Goal: Check status: Check status

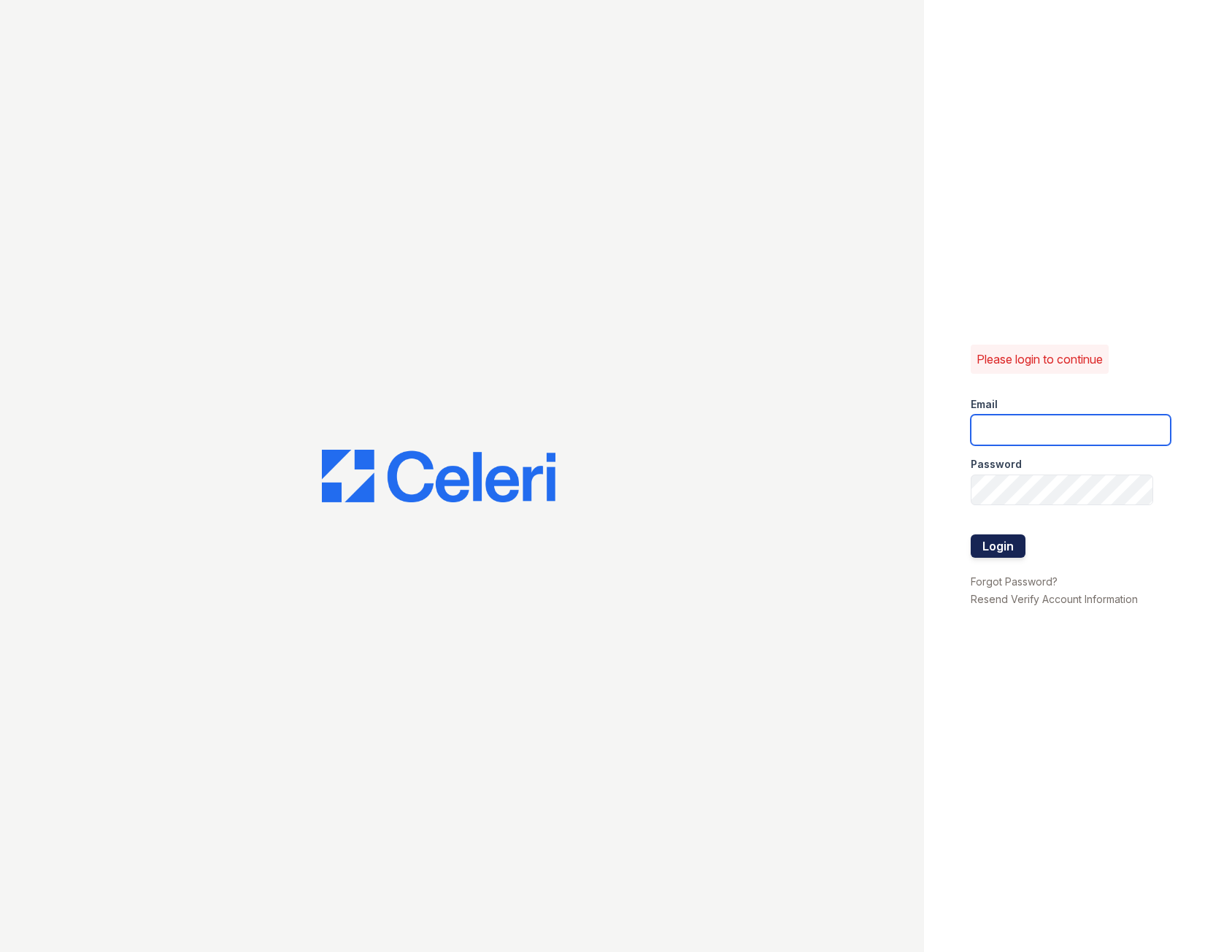
type input "fairwaysmgr@greystar.com"
click at [985, 555] on button "Login" at bounding box center [997, 546] width 54 height 23
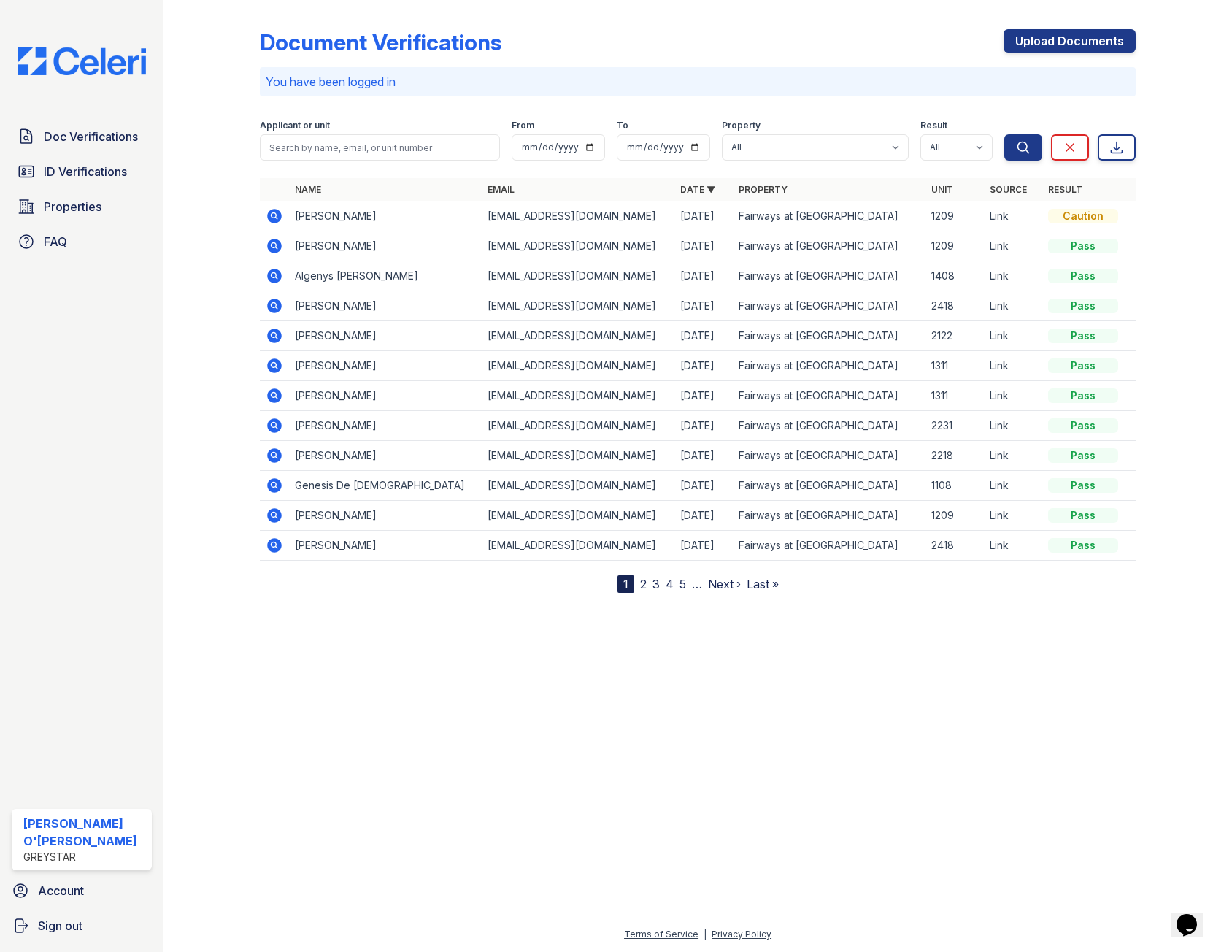
click at [273, 244] on icon at bounding box center [273, 244] width 4 height 4
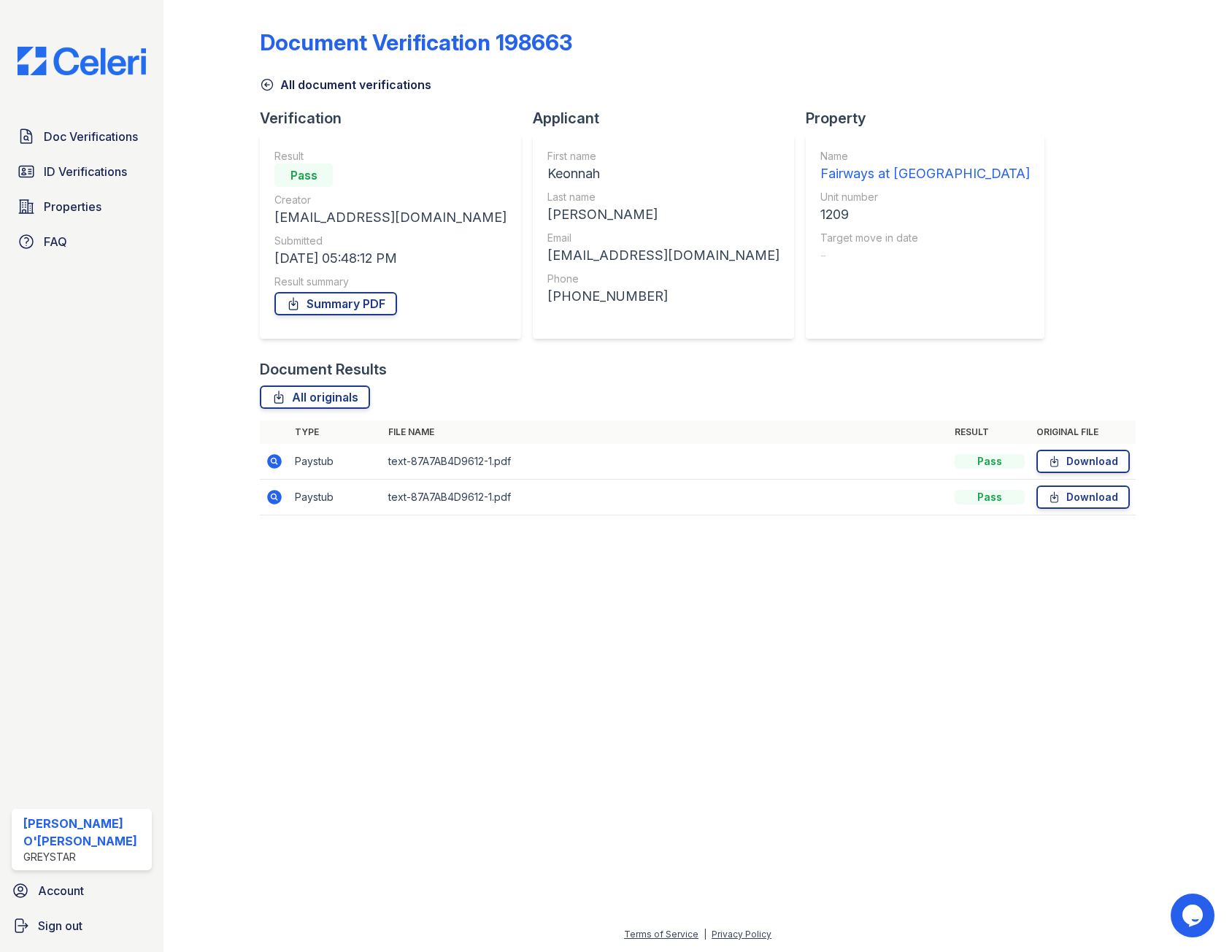
click at [274, 461] on icon at bounding box center [273, 460] width 4 height 4
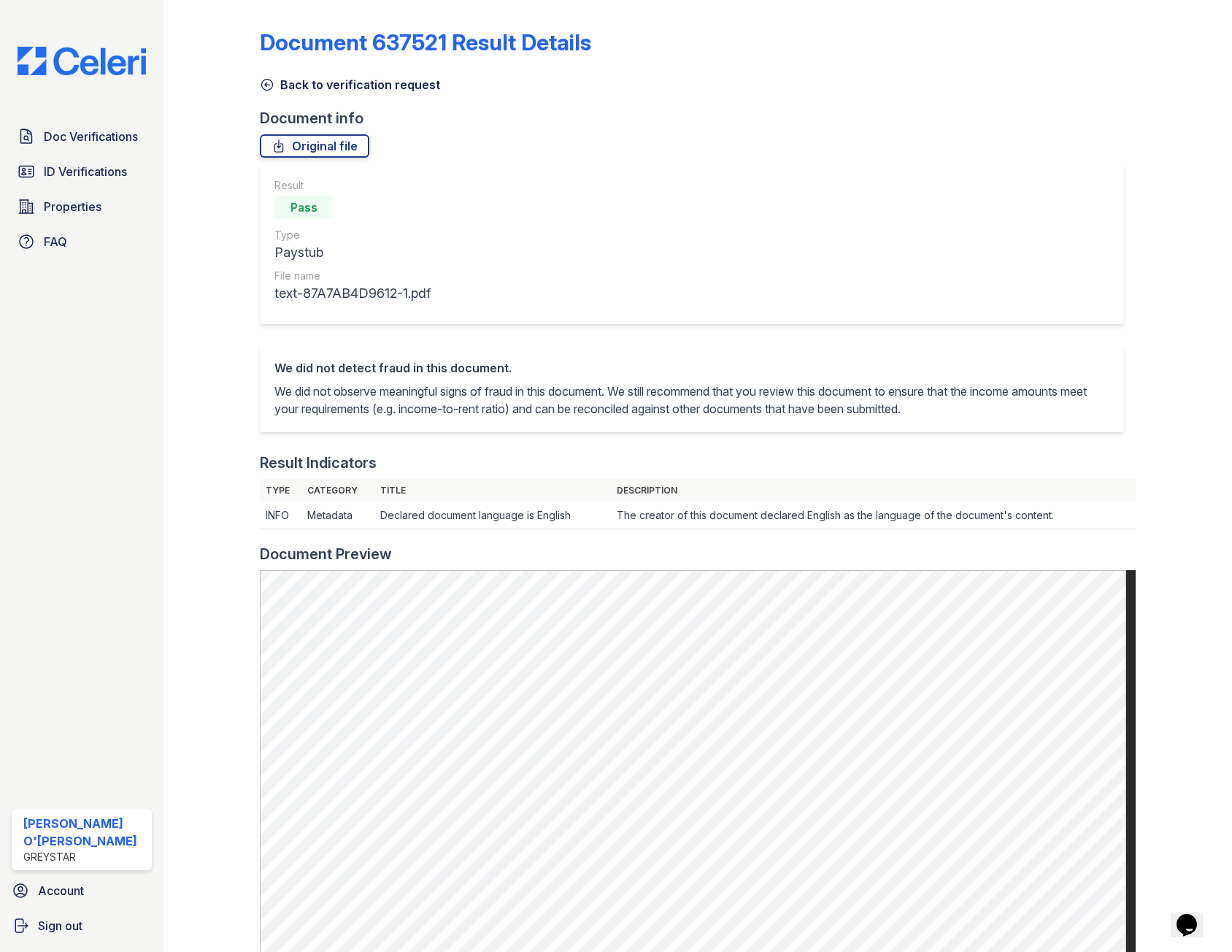
click at [262, 80] on icon at bounding box center [267, 85] width 14 height 14
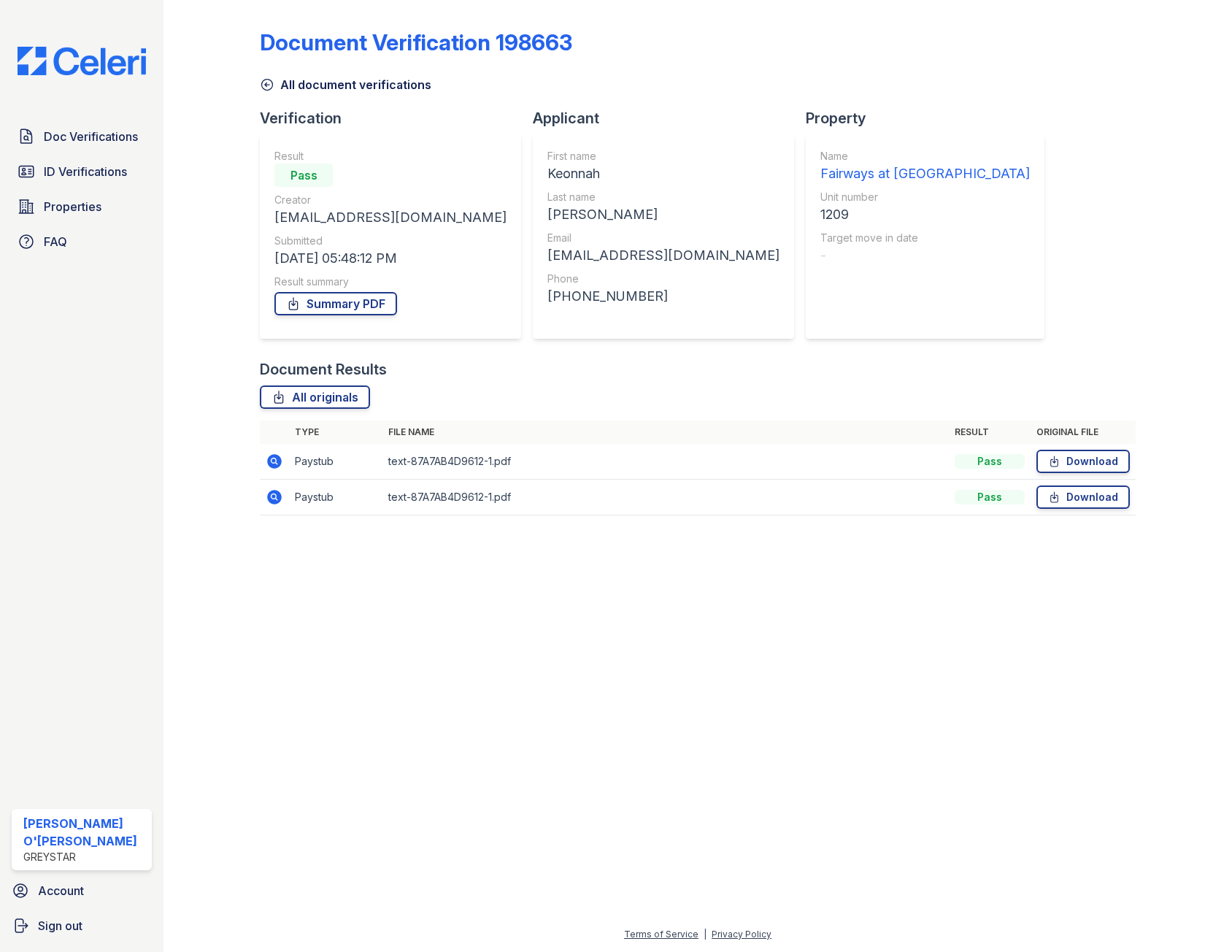
click at [266, 79] on icon at bounding box center [267, 85] width 14 height 14
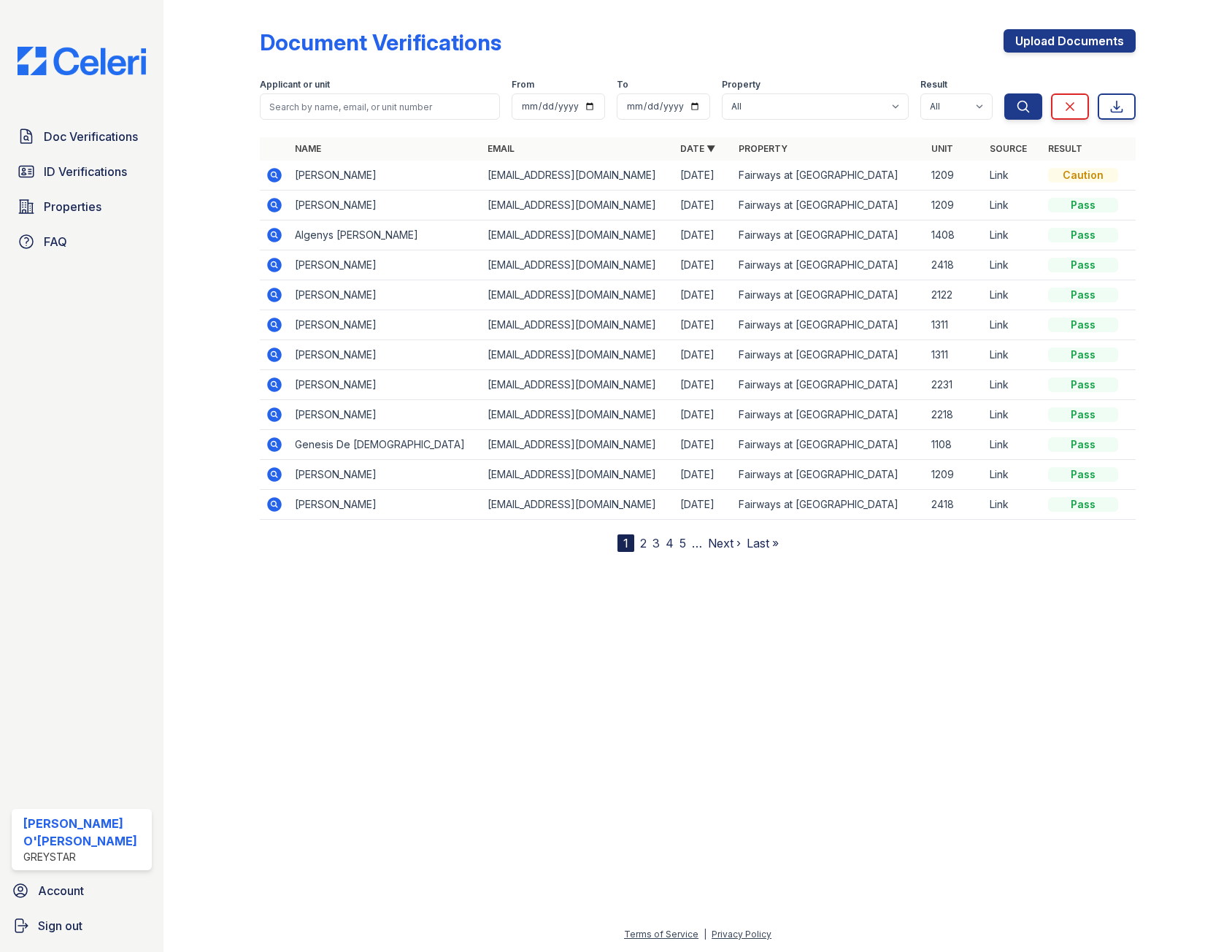
click at [276, 176] on icon at bounding box center [275, 175] width 18 height 18
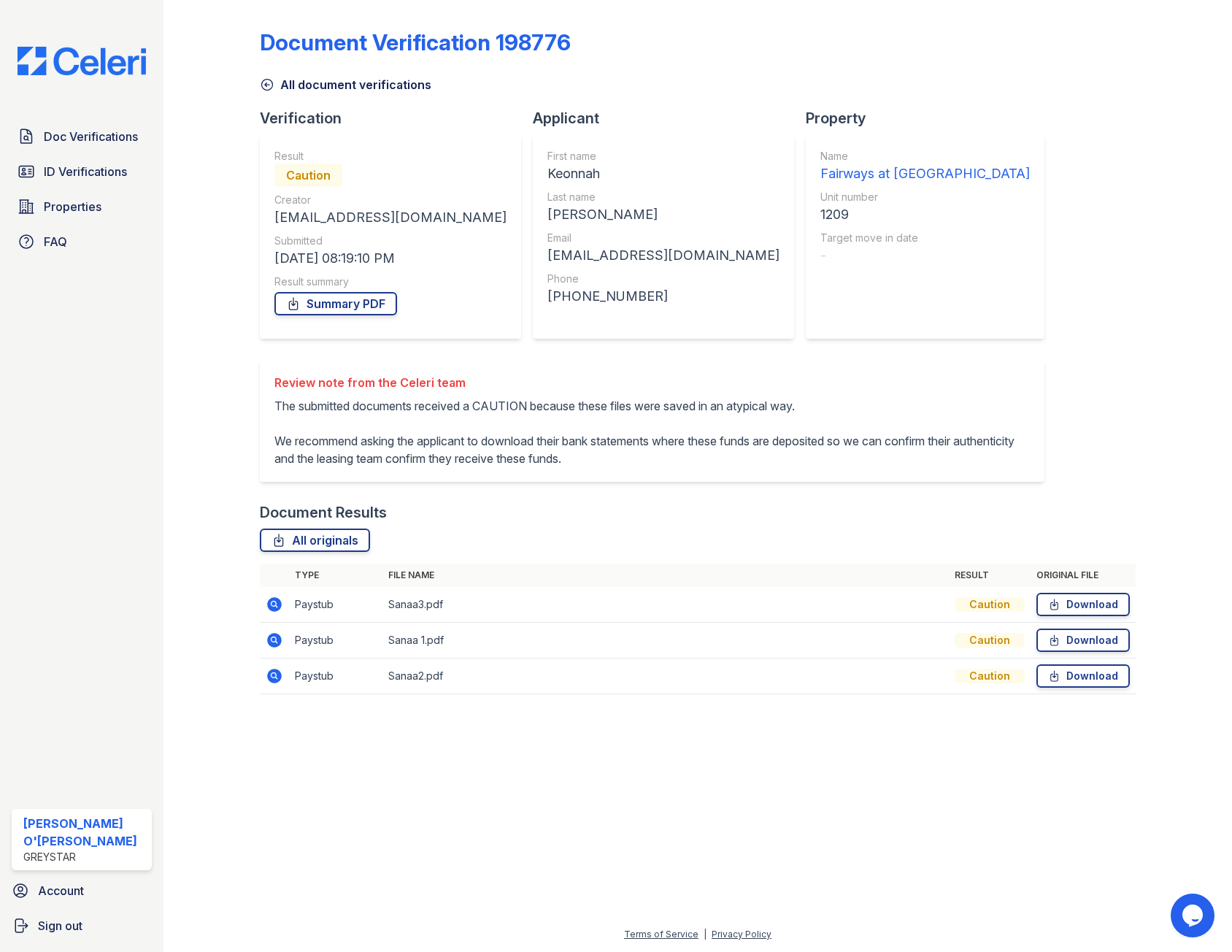
click at [268, 611] on icon at bounding box center [274, 604] width 14 height 14
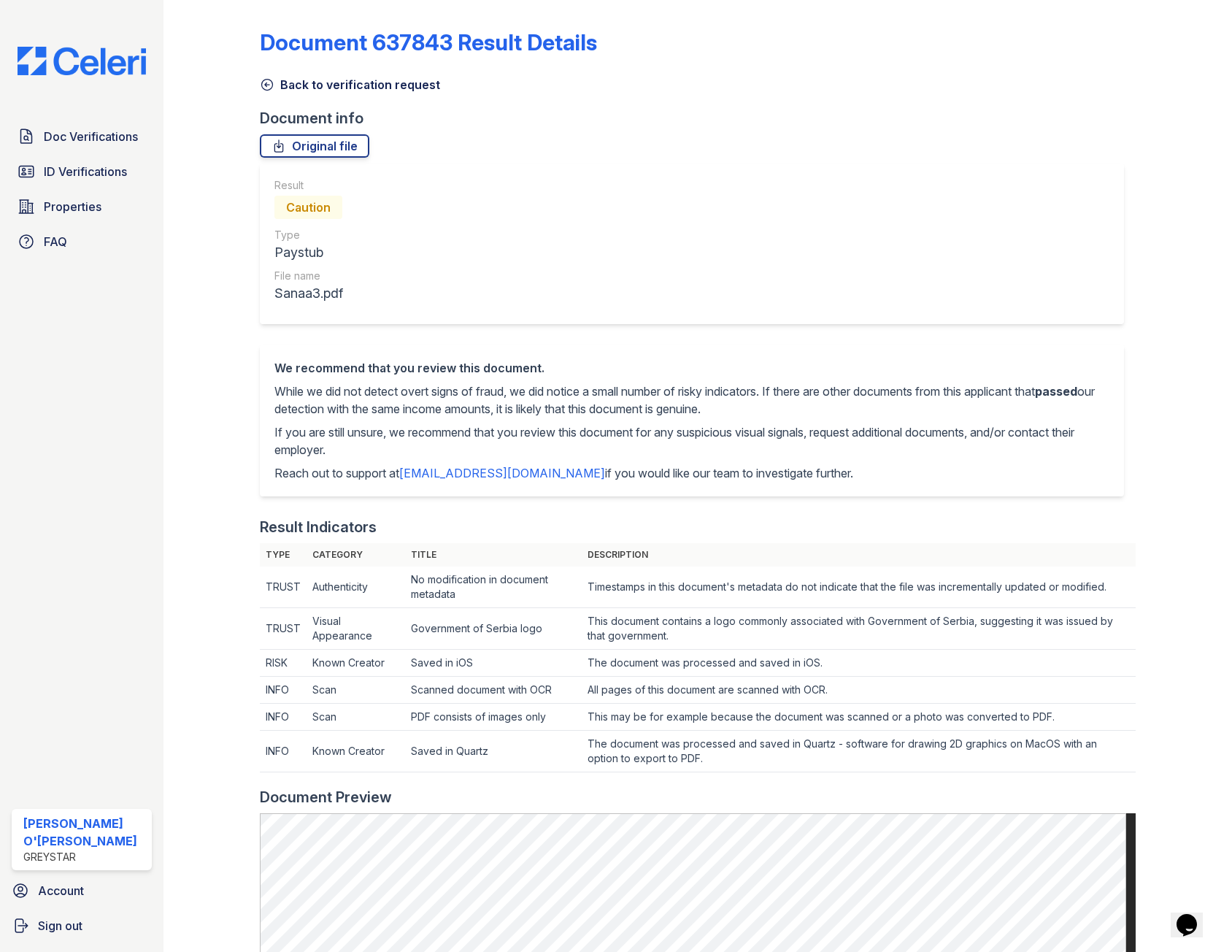
click at [262, 80] on icon at bounding box center [268, 85] width 11 height 11
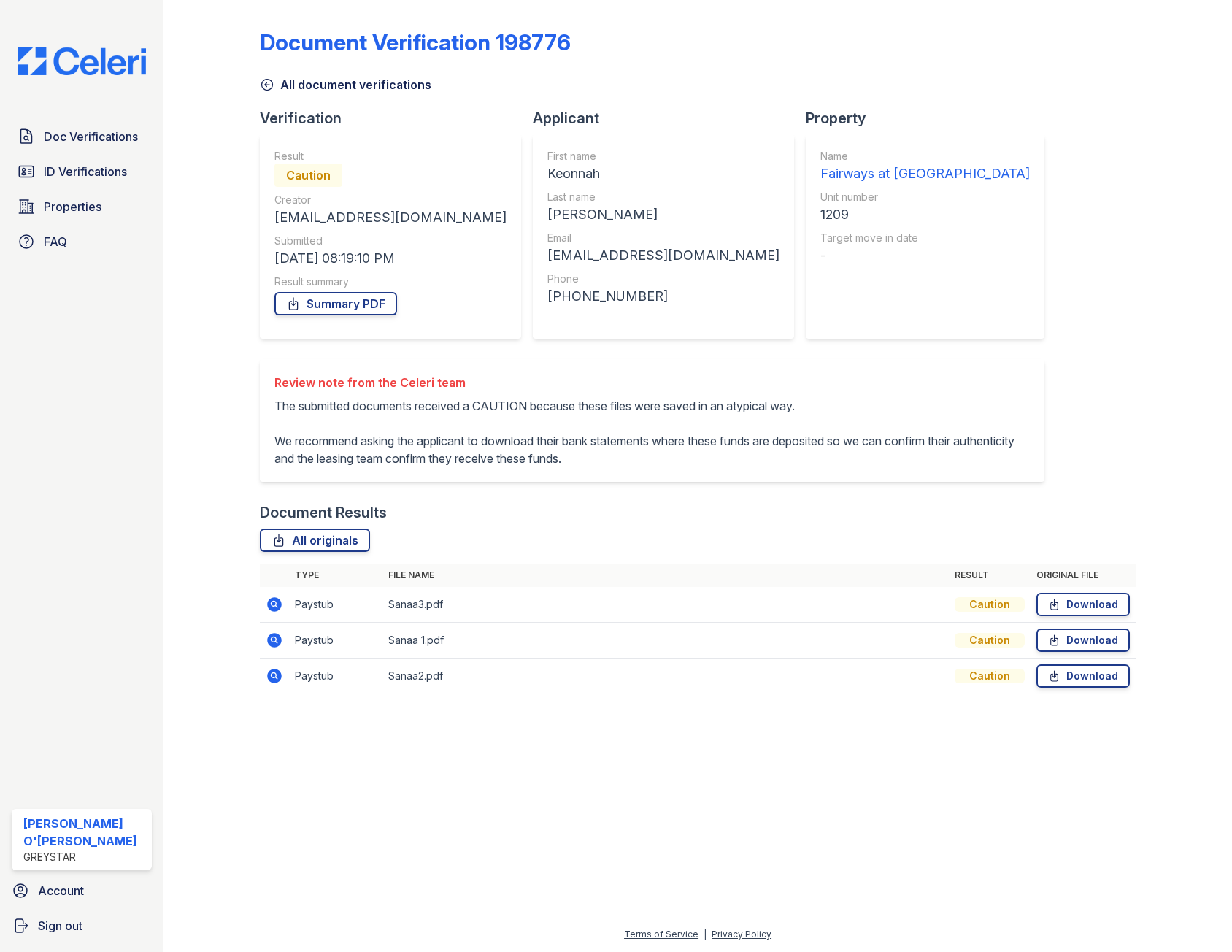
click at [262, 82] on icon at bounding box center [268, 85] width 11 height 11
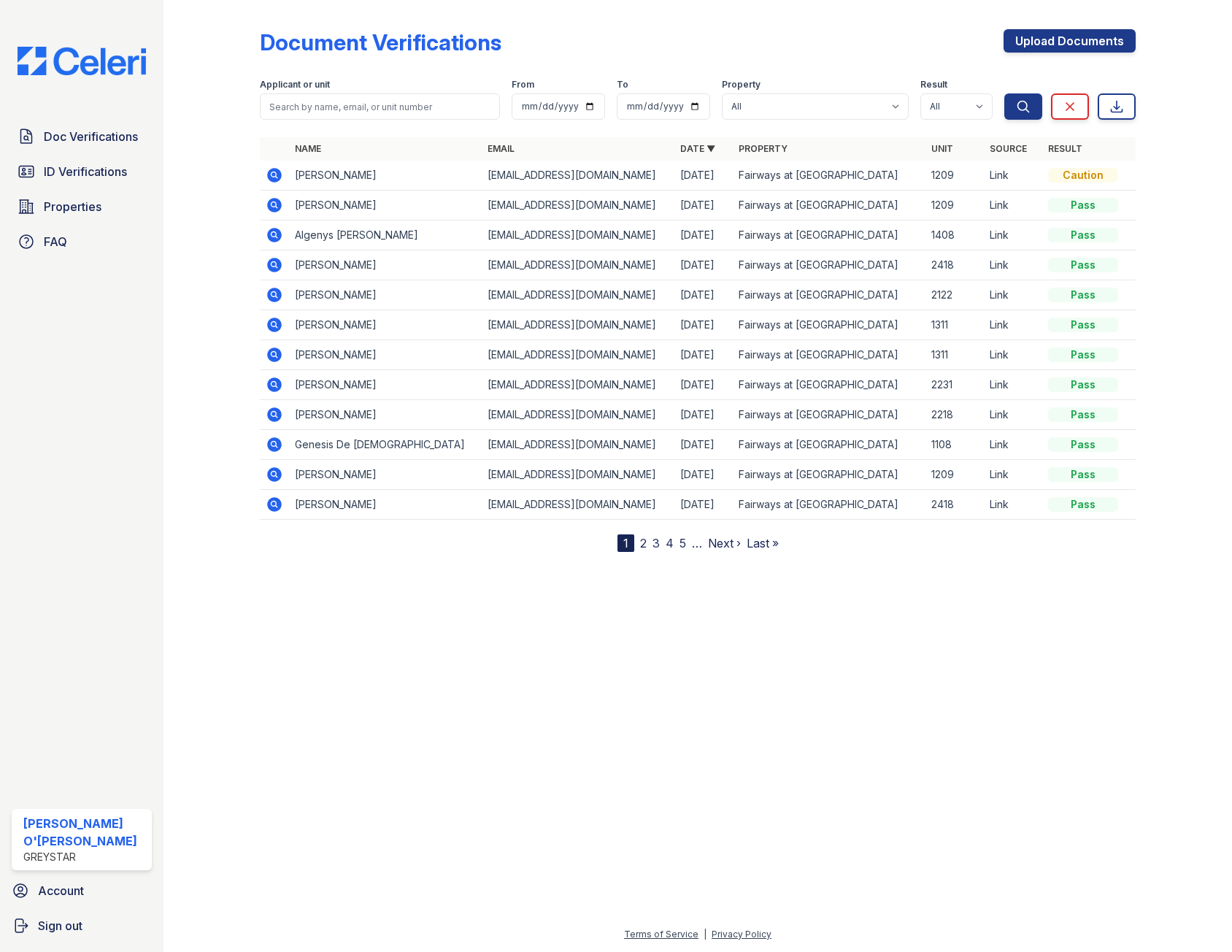
click at [271, 203] on icon at bounding box center [275, 205] width 18 height 18
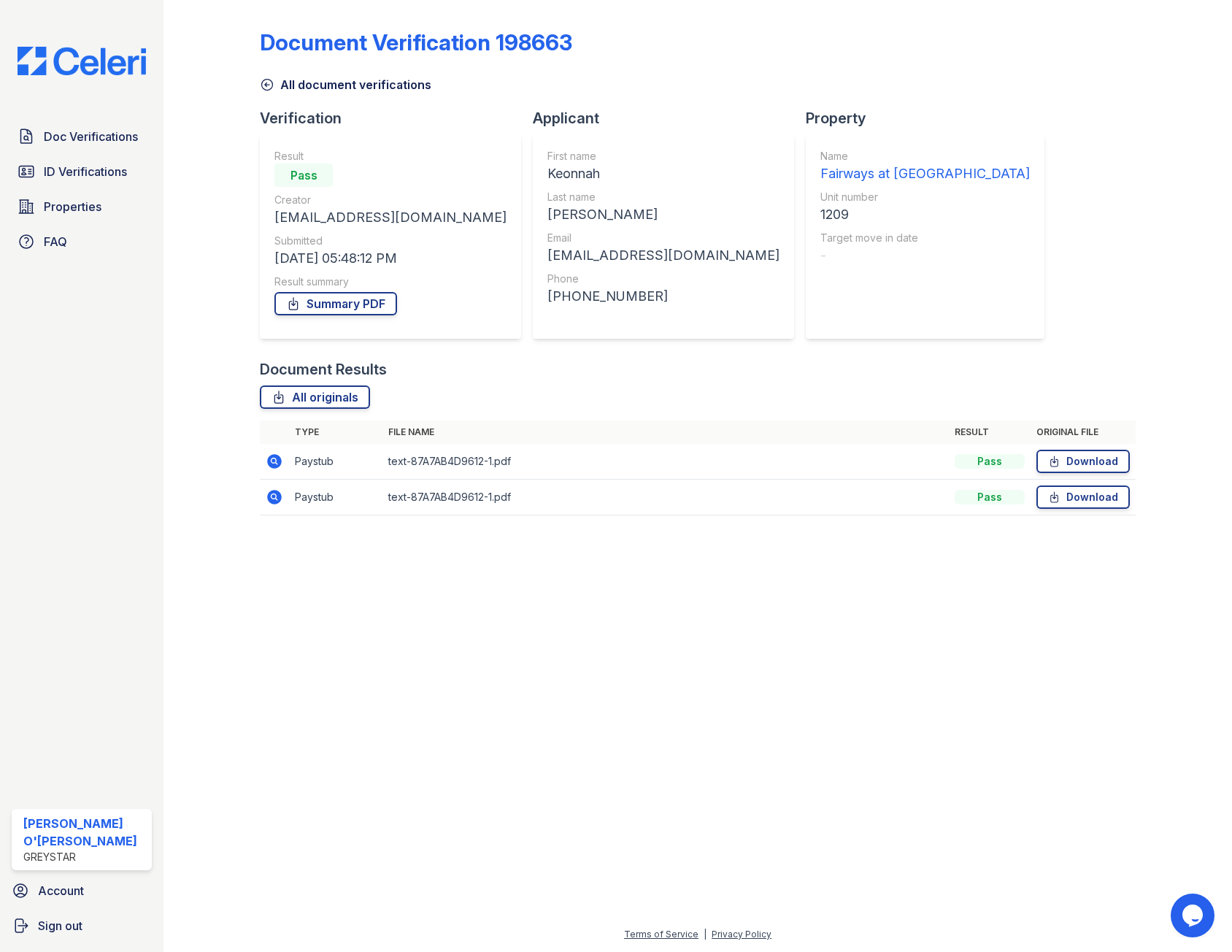
click at [267, 87] on icon at bounding box center [268, 85] width 11 height 11
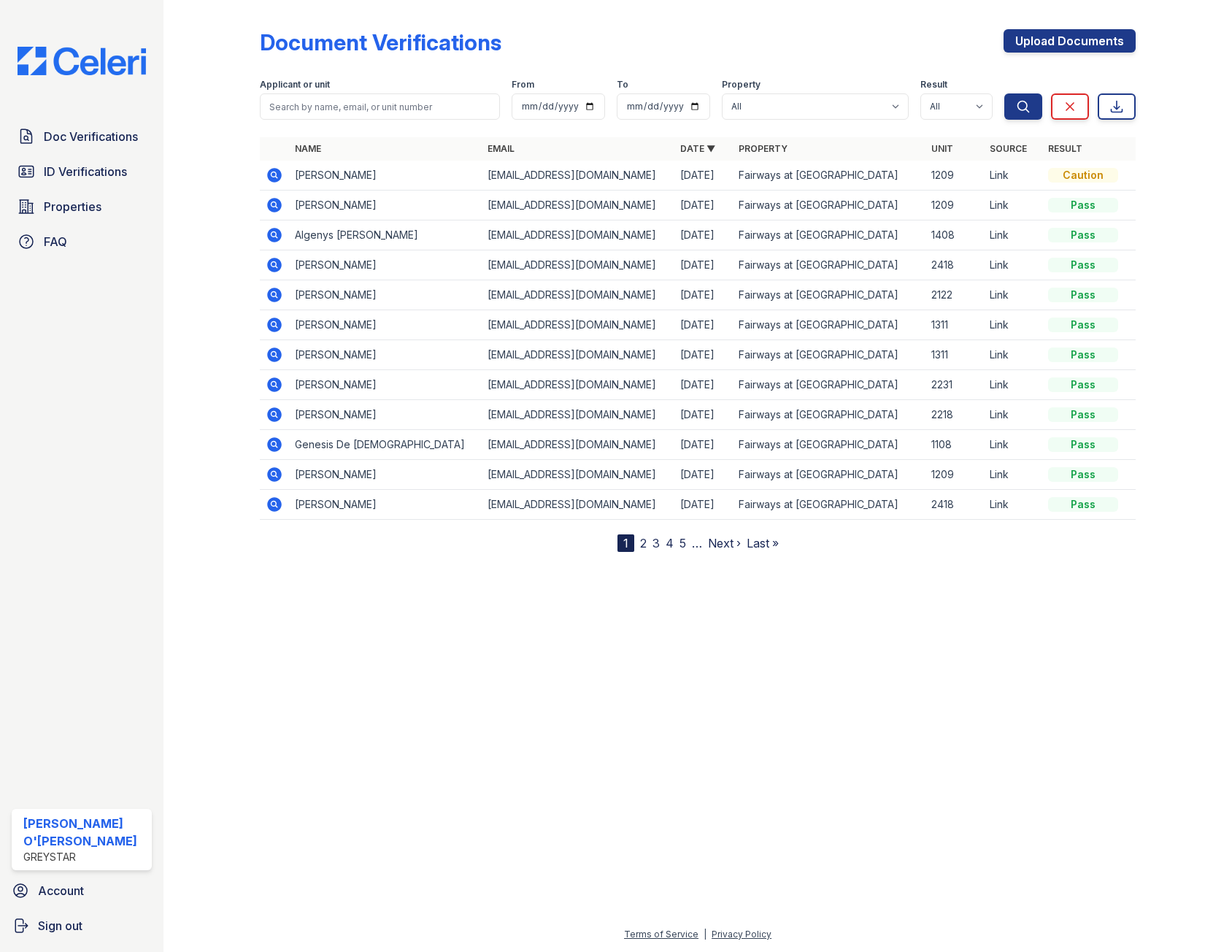
click at [278, 177] on icon at bounding box center [274, 175] width 14 height 14
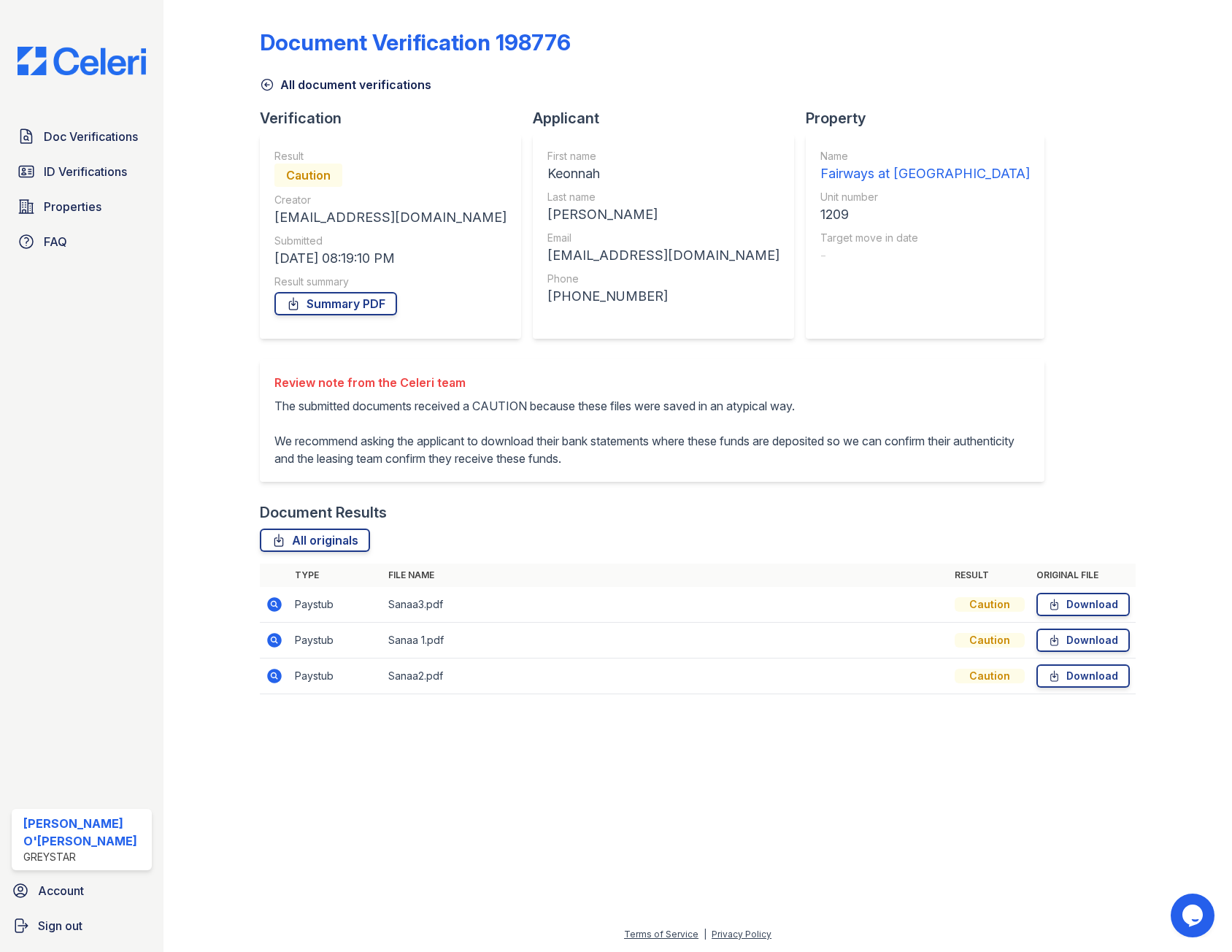
click at [270, 79] on icon at bounding box center [267, 85] width 14 height 14
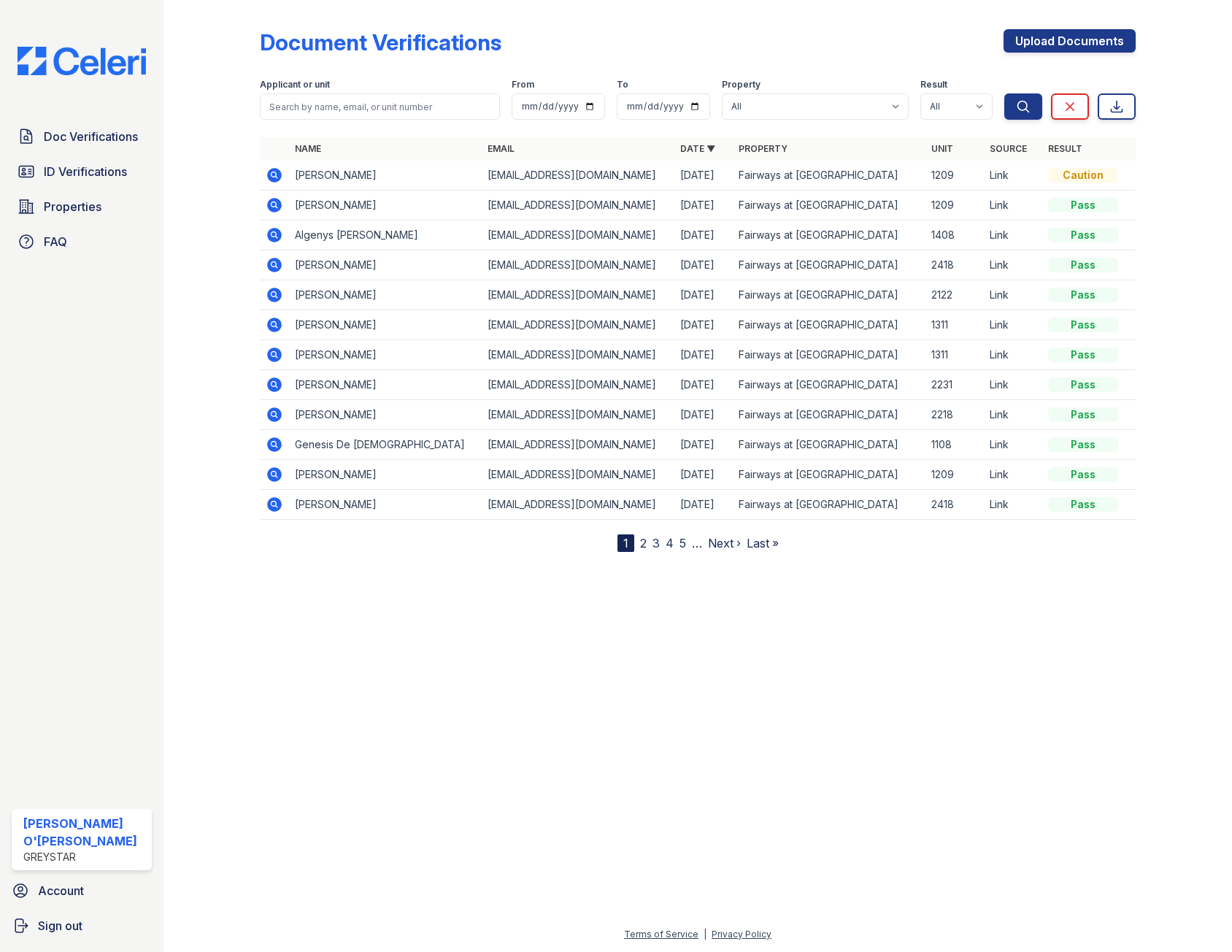
click at [277, 203] on icon at bounding box center [274, 205] width 14 height 14
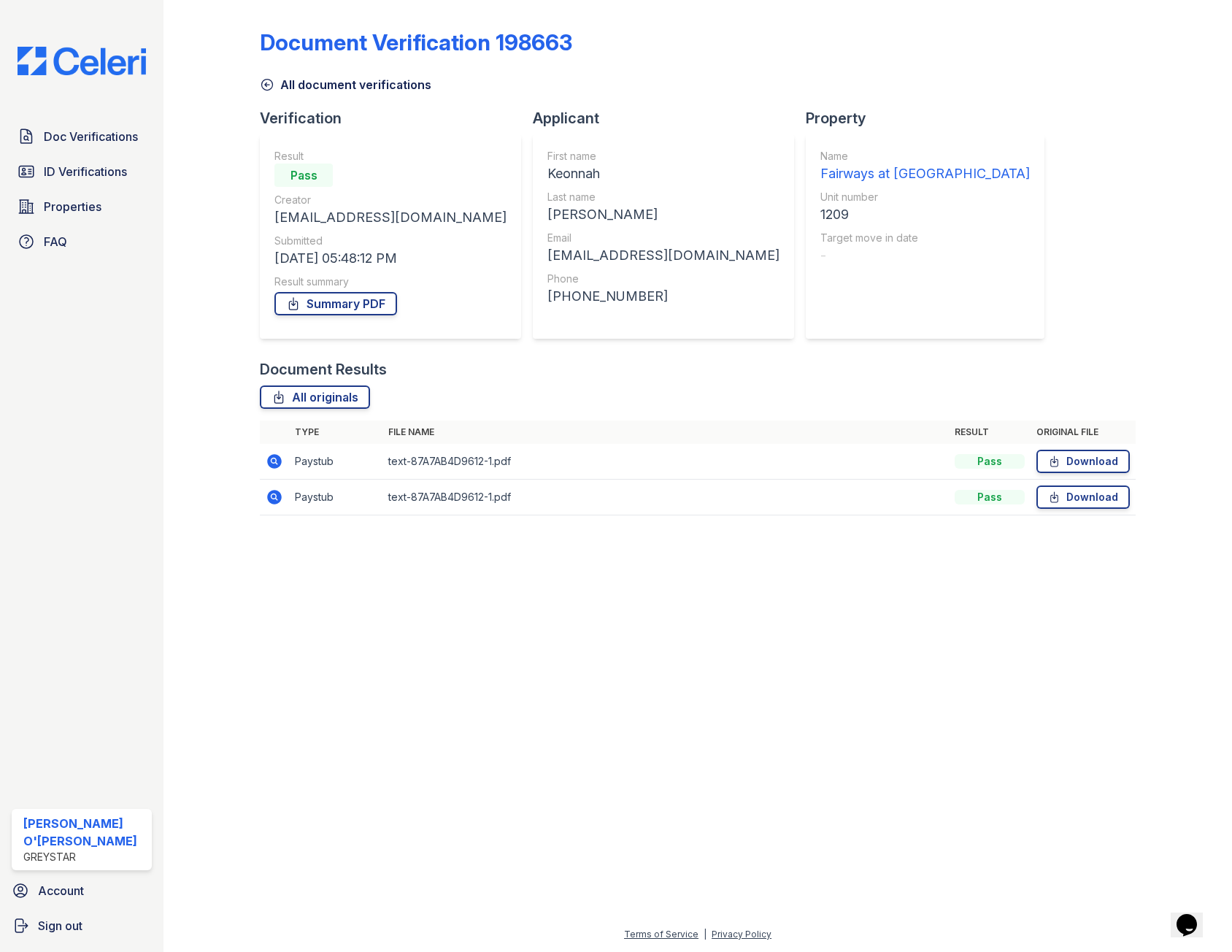
click at [274, 463] on icon at bounding box center [275, 461] width 18 height 18
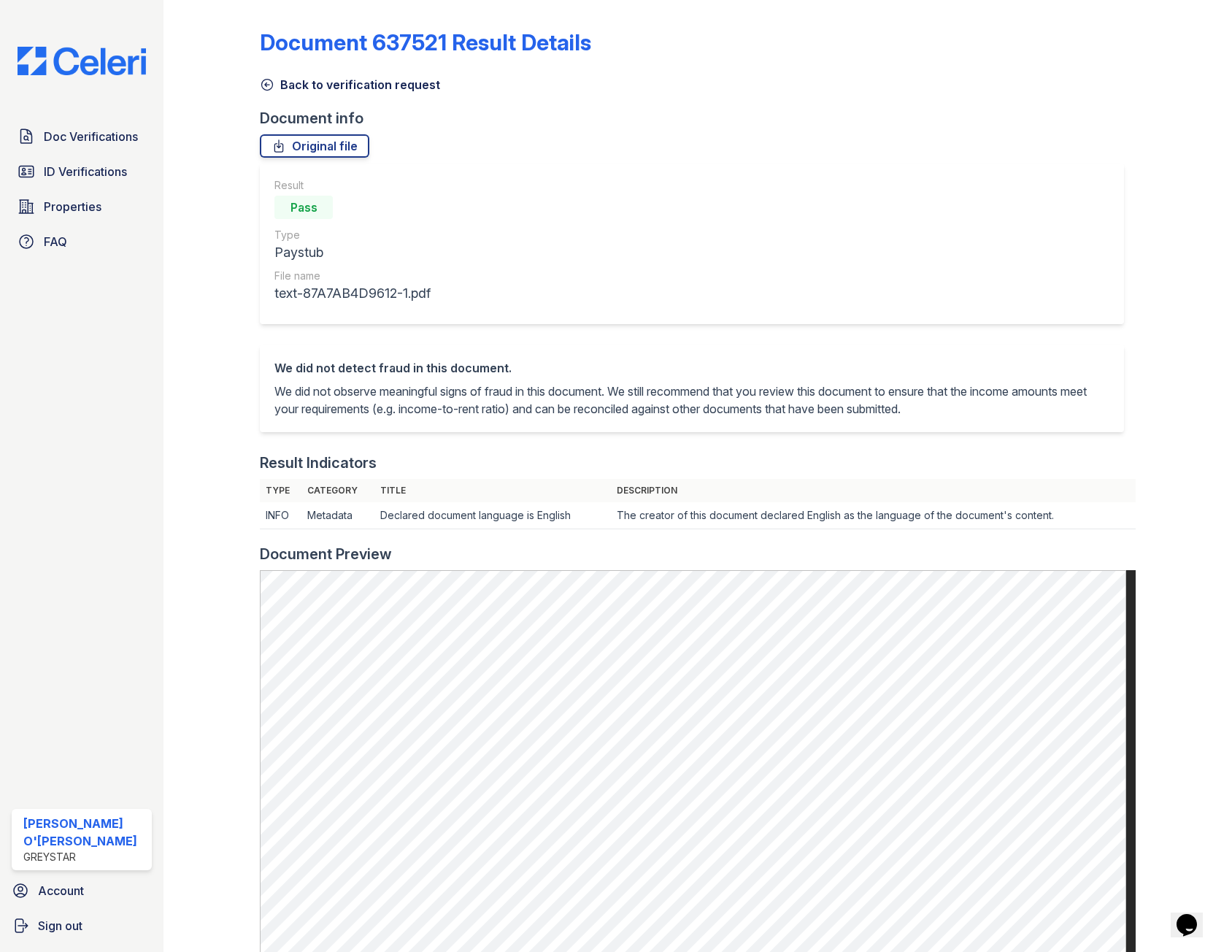
click at [266, 82] on icon at bounding box center [267, 85] width 14 height 14
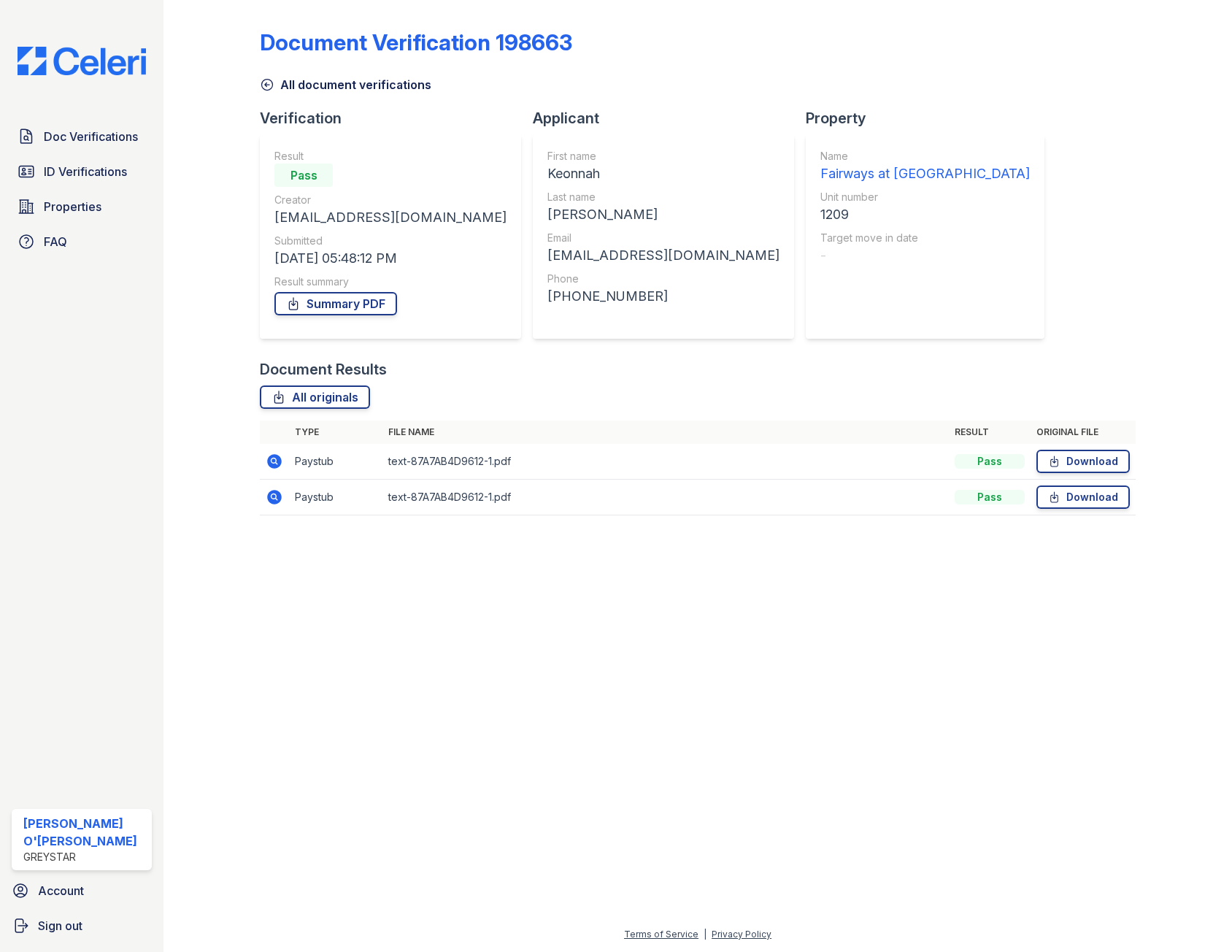
click at [267, 79] on icon at bounding box center [268, 85] width 11 height 11
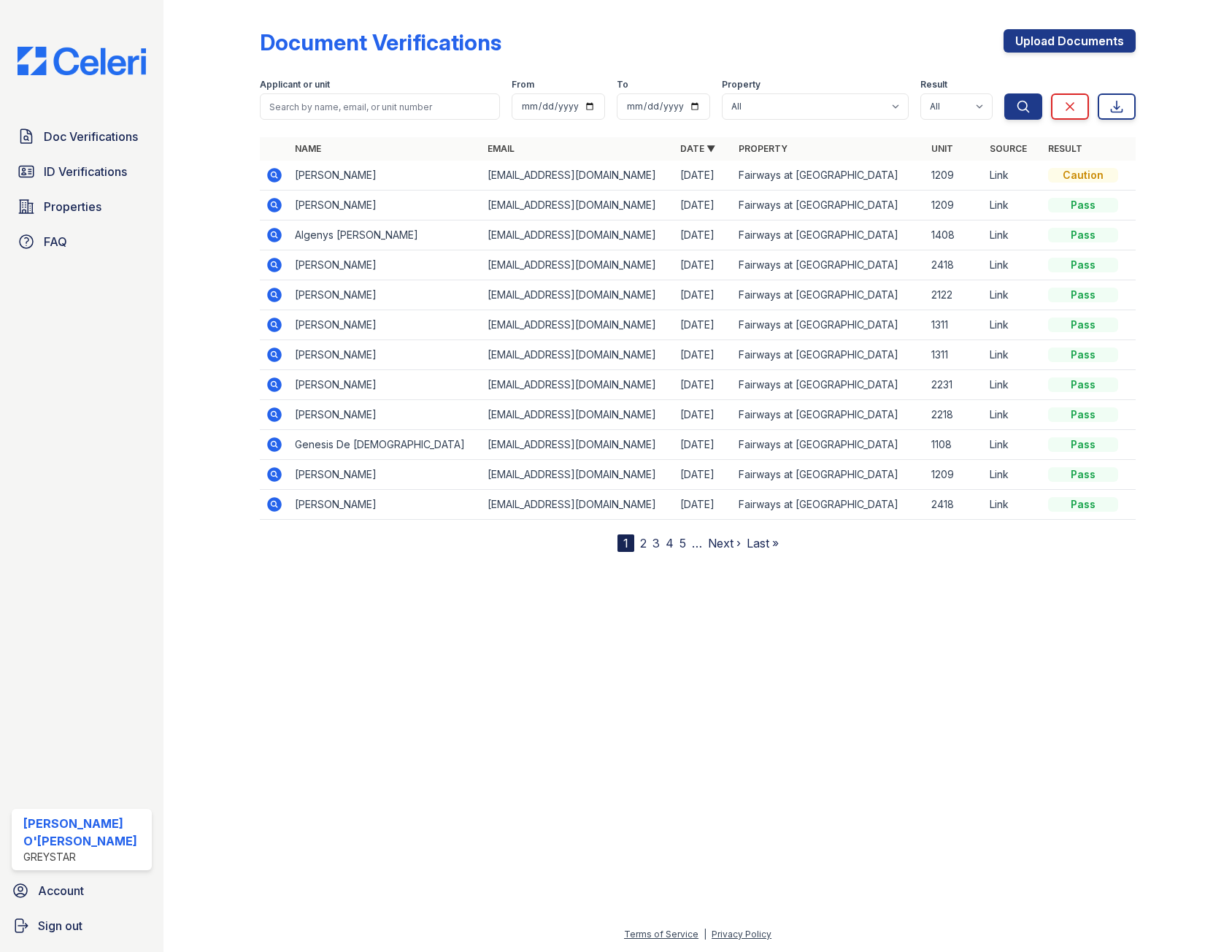
click at [211, 262] on div at bounding box center [223, 279] width 73 height 546
